Goal: Check status: Check status

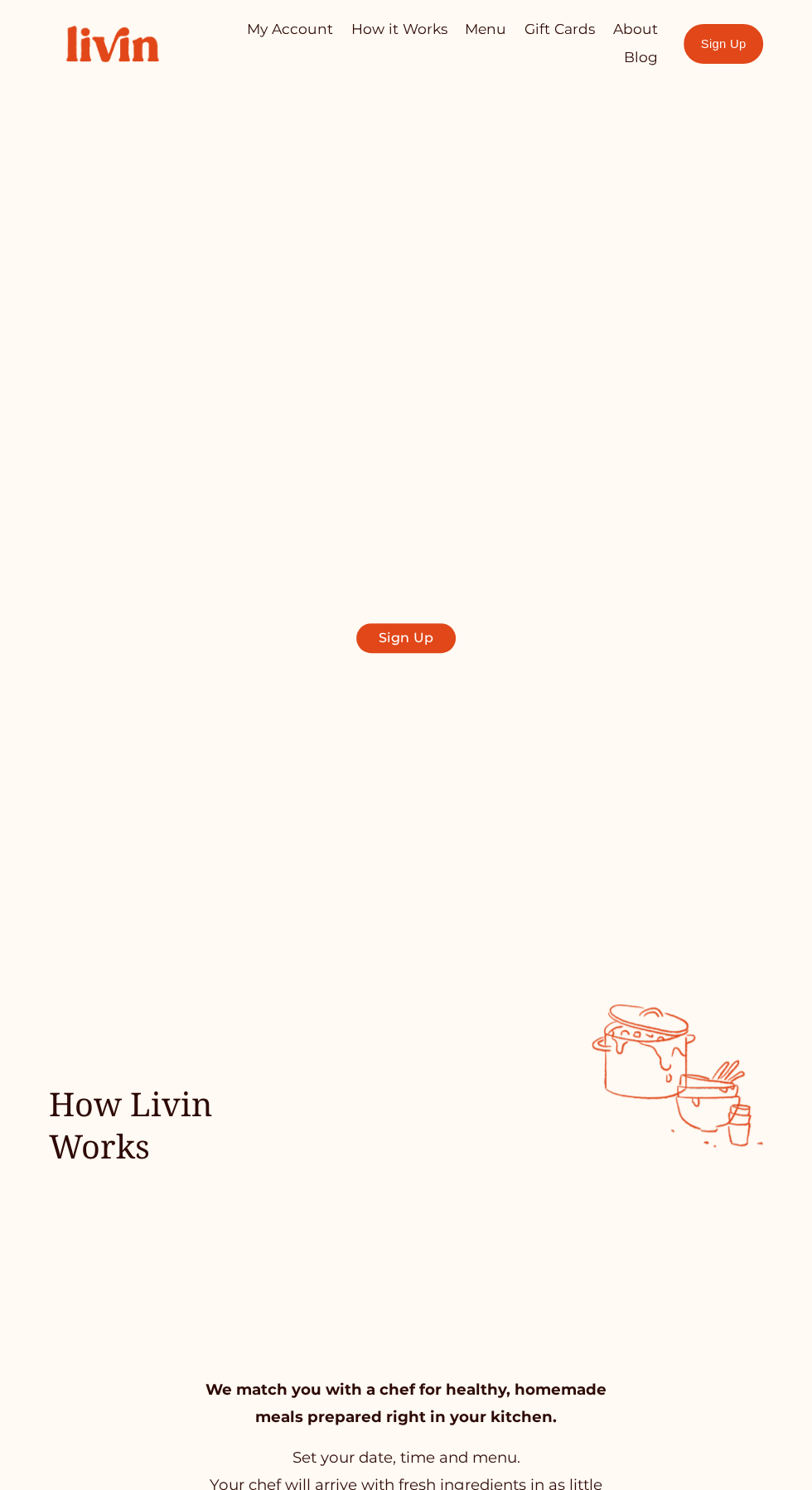
click at [0, 0] on div at bounding box center [0, 0] width 0 height 0
click at [449, 625] on link "How it Works" at bounding box center [406, 620] width 324 height 49
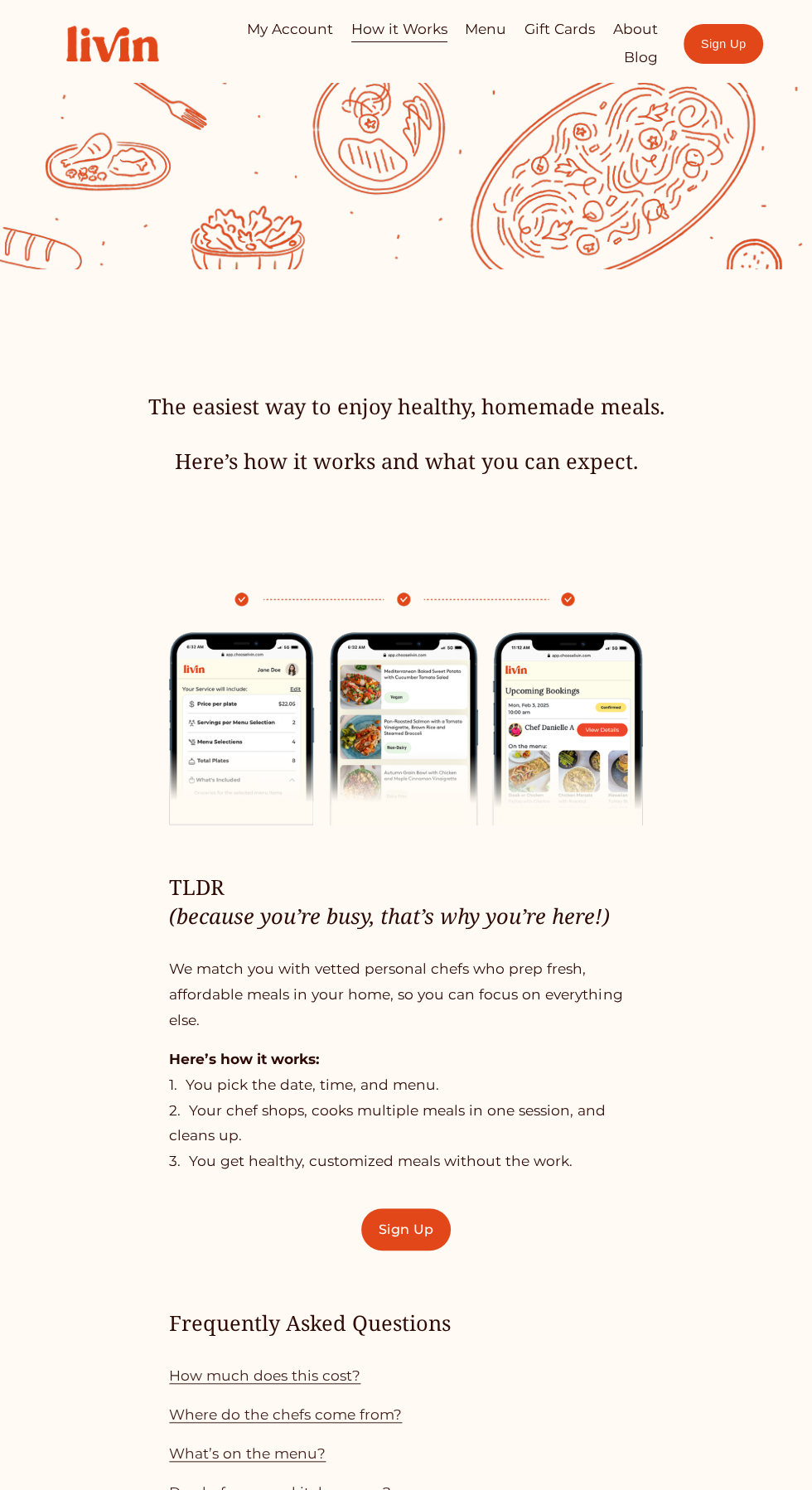
click at [0, 0] on div at bounding box center [0, 0] width 0 height 0
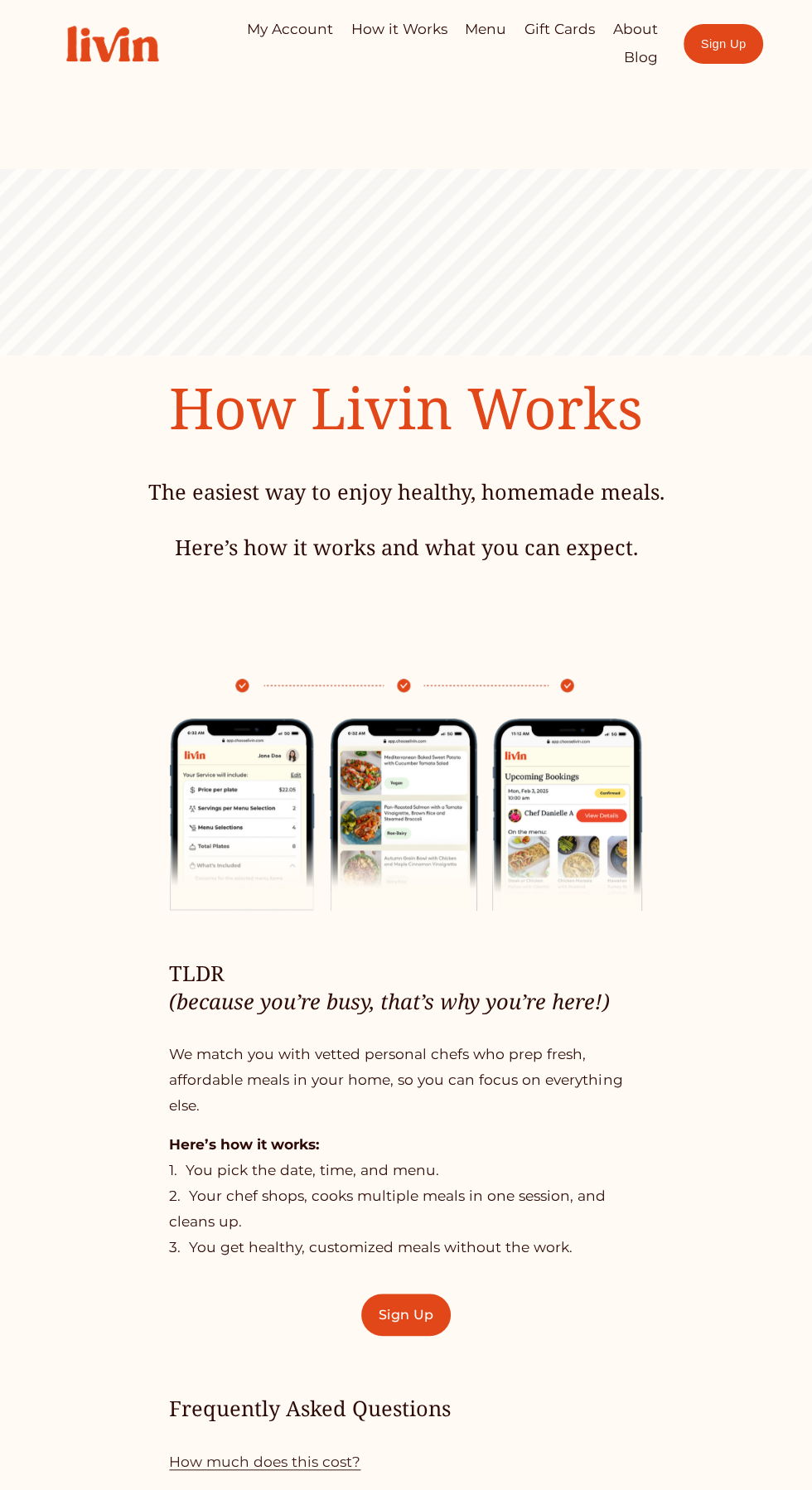
click at [458, 542] on link "My Account" at bounding box center [406, 522] width 290 height 49
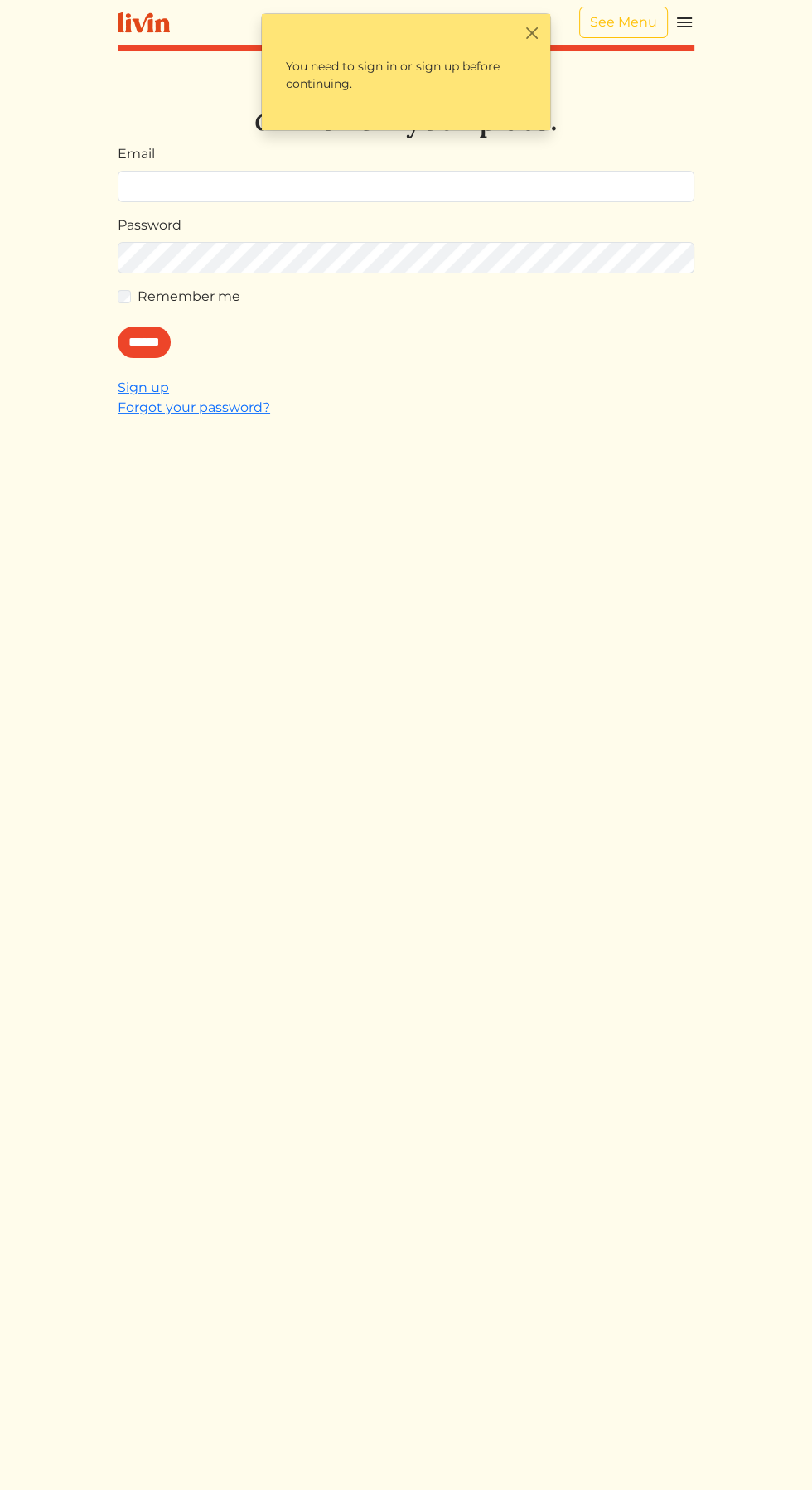
click at [575, 170] on input "Email" at bounding box center [406, 186] width 577 height 31
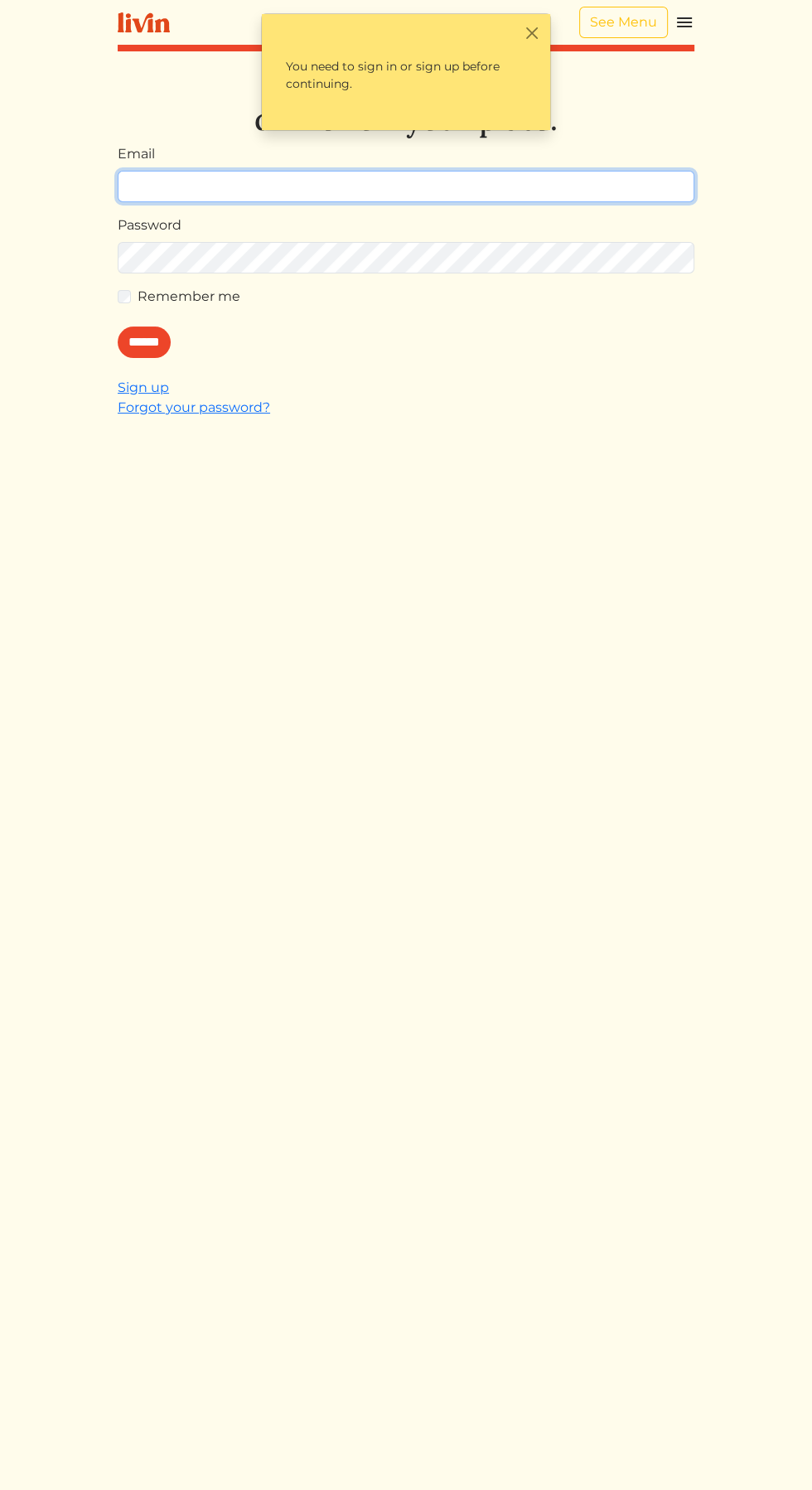
type input "**********"
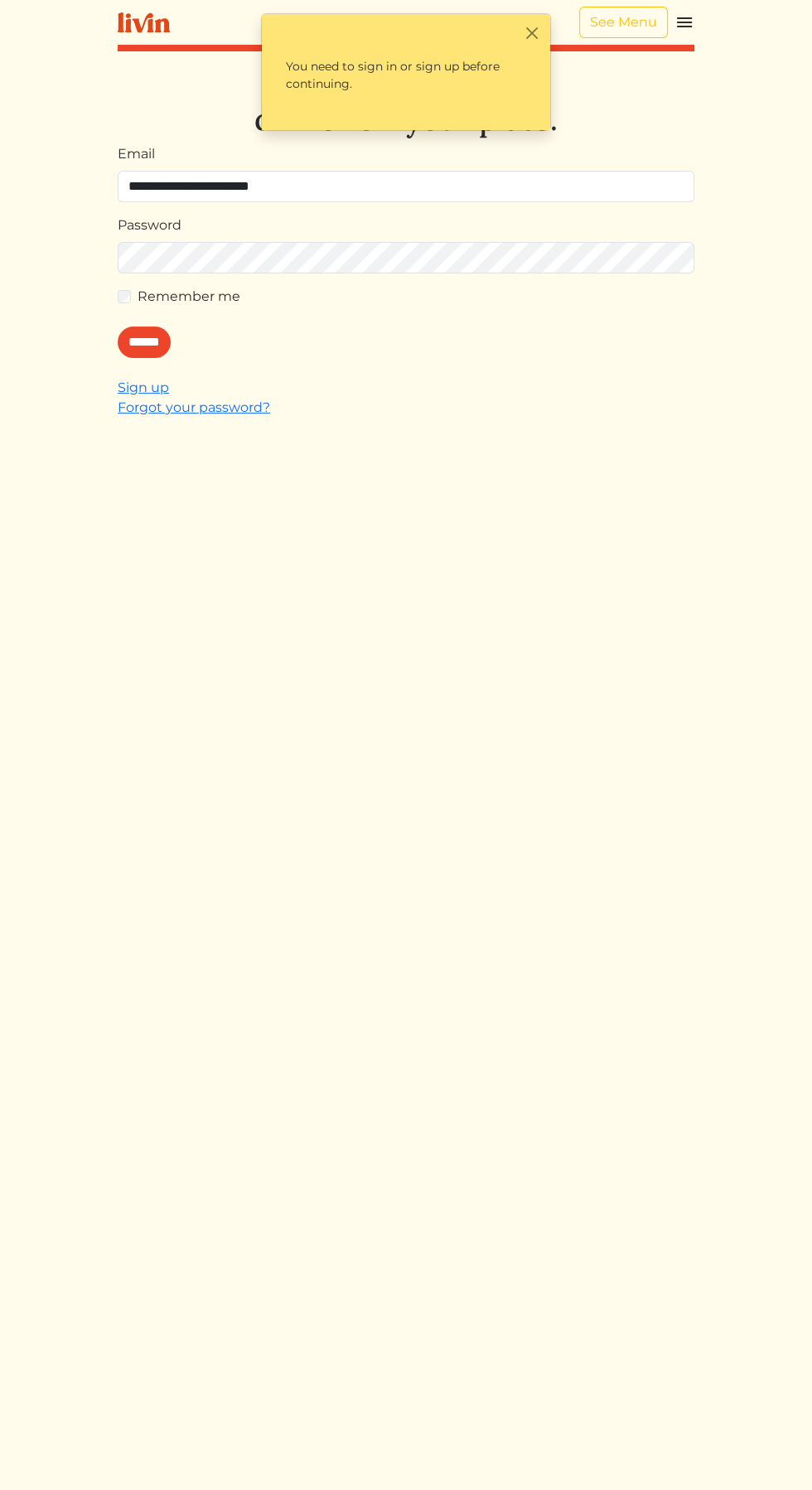
click at [118, 327] on input "******" at bounding box center [145, 343] width 53 height 31
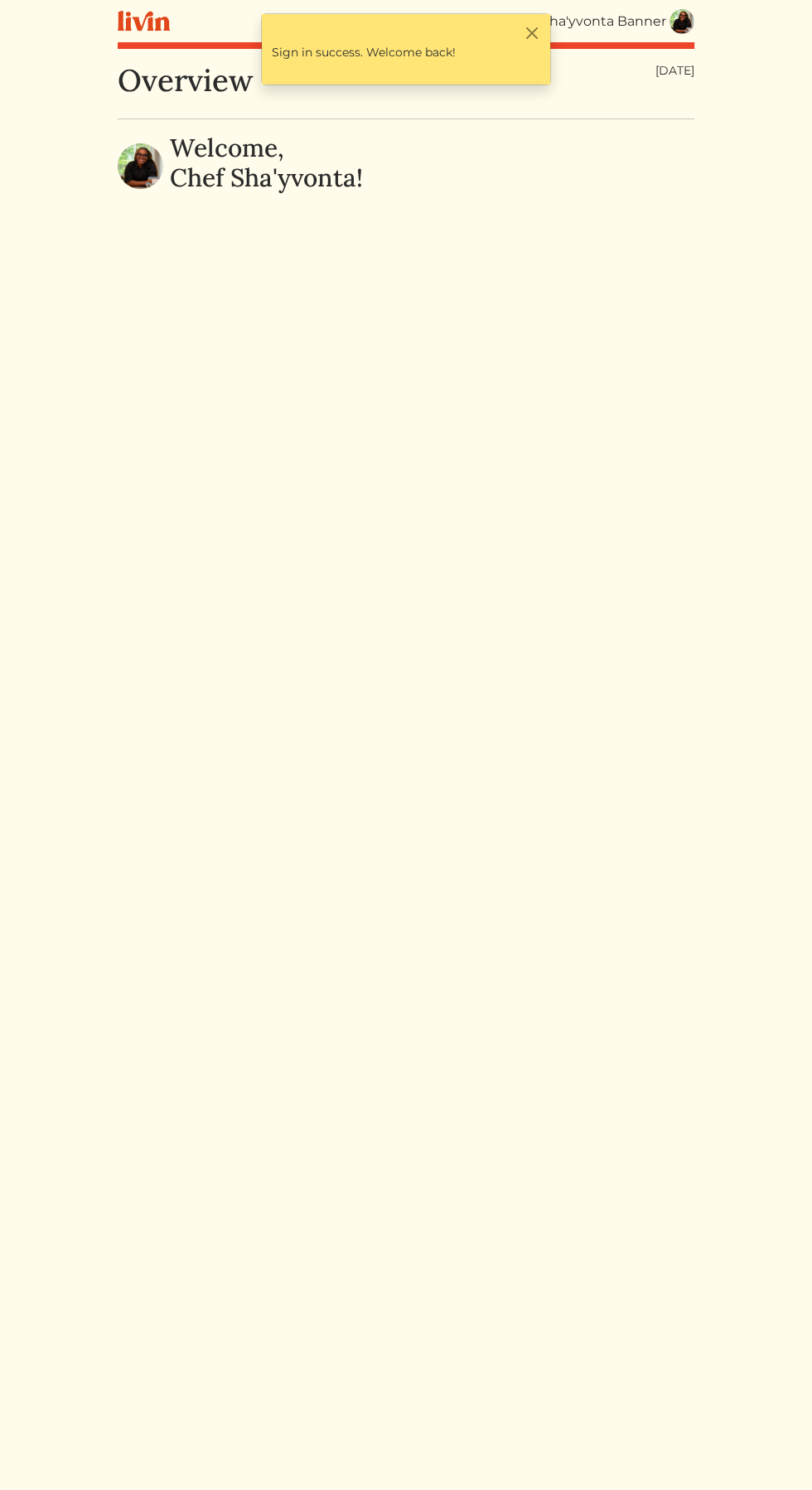
click at [687, 18] on img at bounding box center [681, 21] width 25 height 25
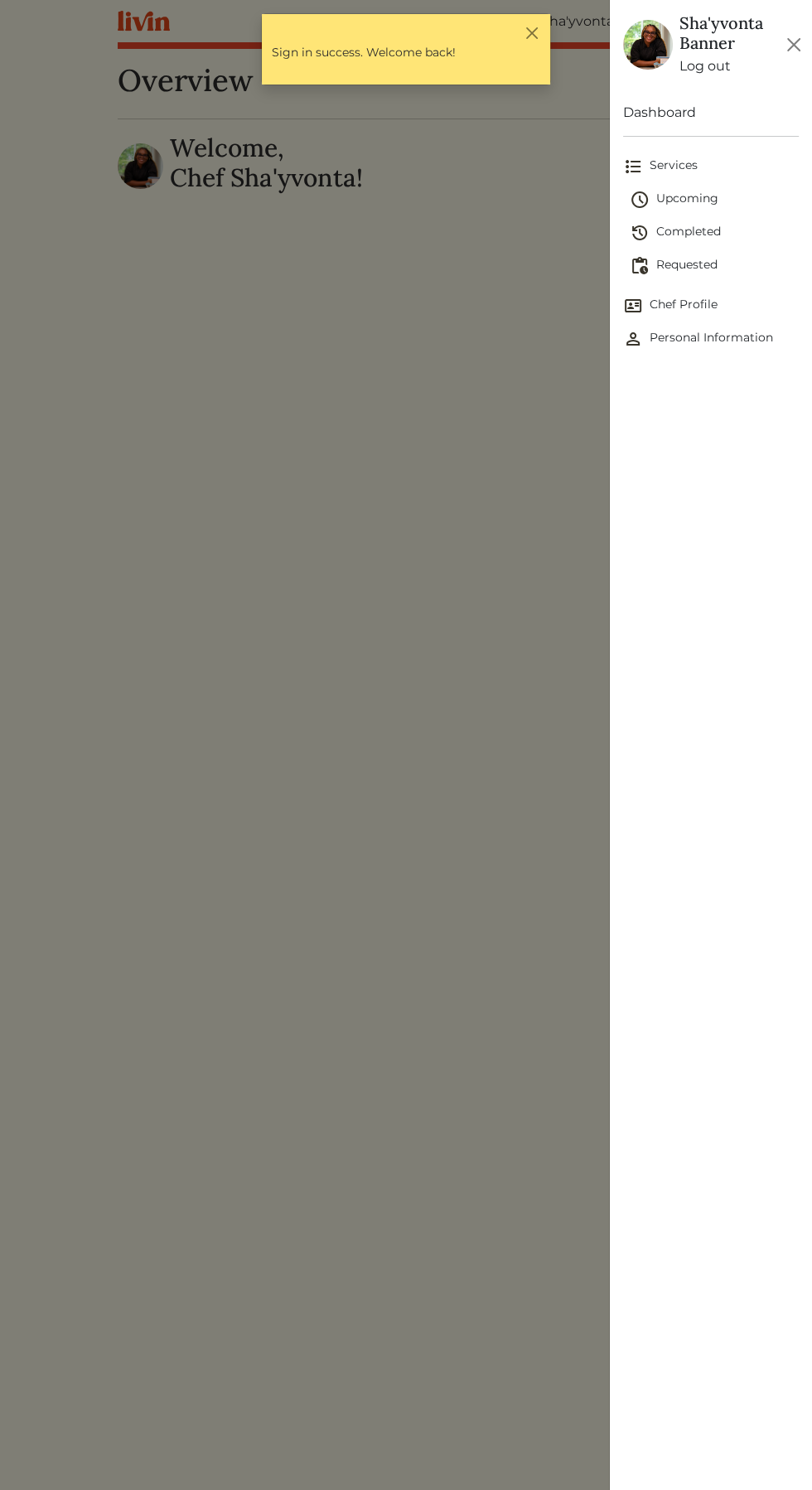
click at [675, 195] on span "Upcoming" at bounding box center [714, 200] width 169 height 20
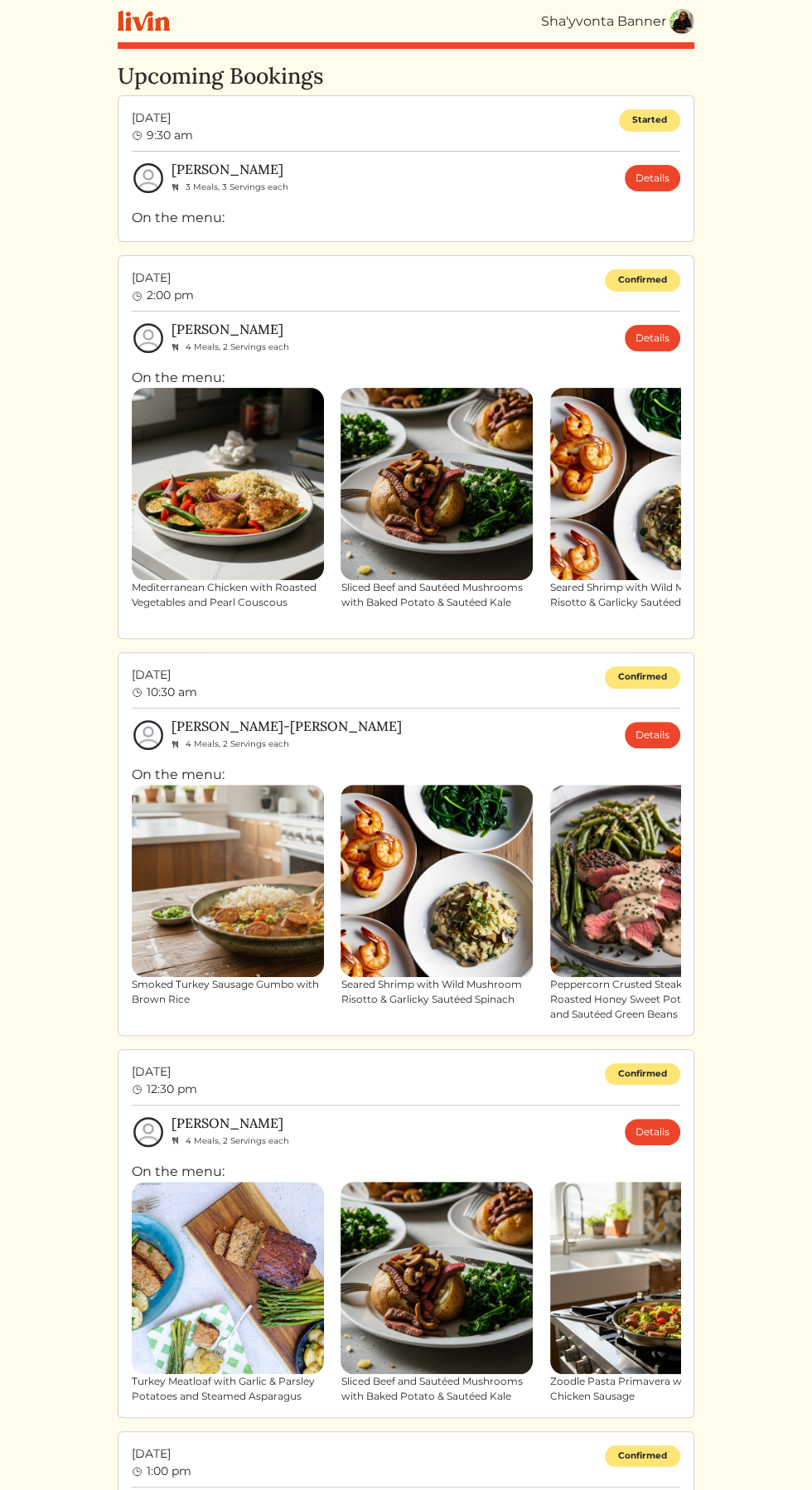
click at [658, 347] on link "Details" at bounding box center [652, 338] width 56 height 27
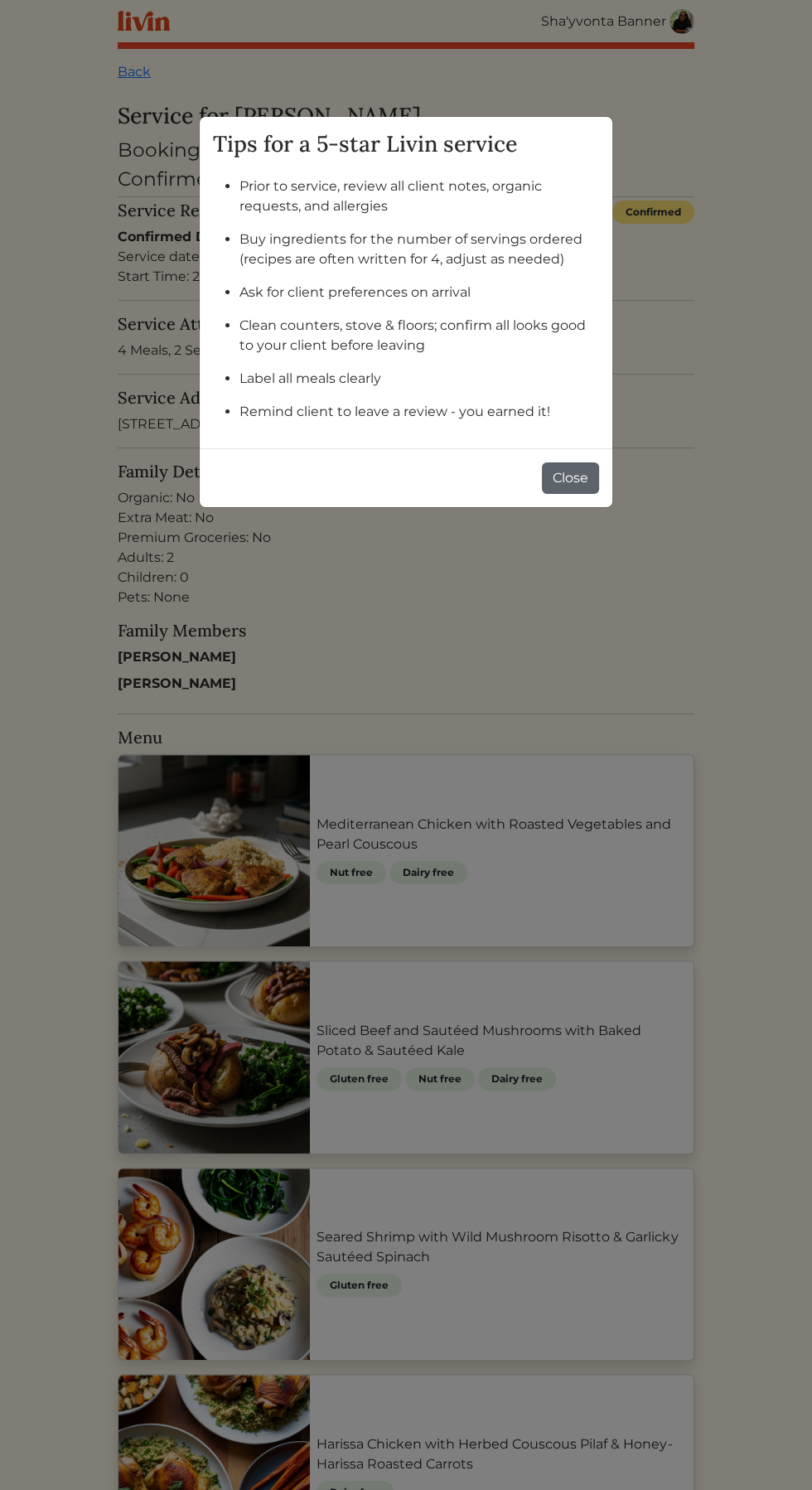
click at [573, 475] on button "Close" at bounding box center [570, 478] width 57 height 31
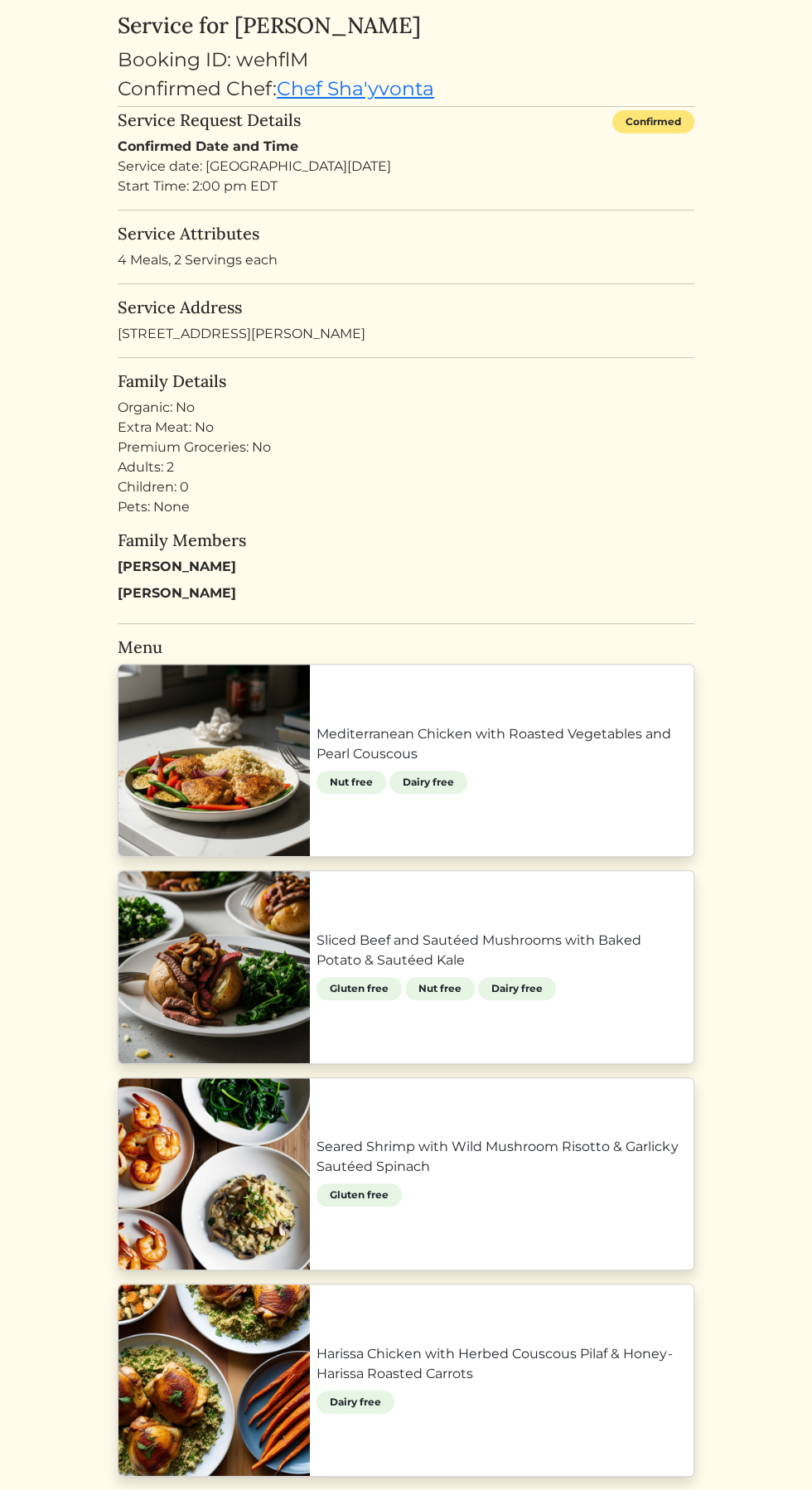
scroll to position [93, 0]
